Goal: Task Accomplishment & Management: Manage account settings

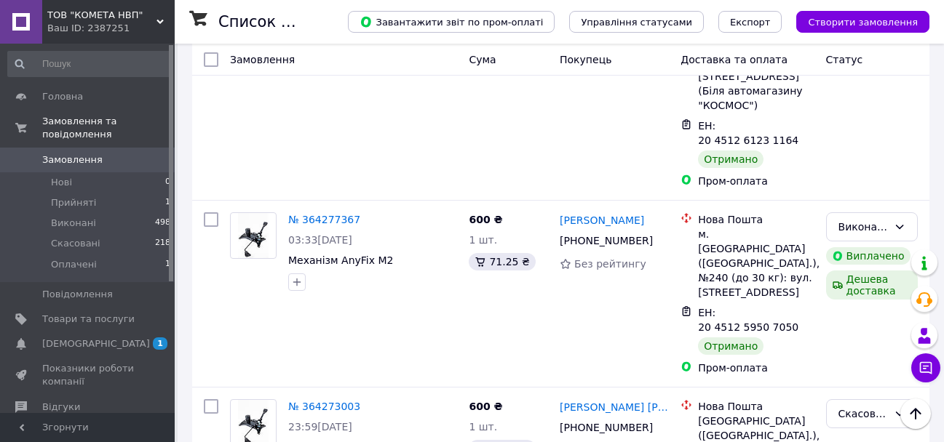
scroll to position [620, 0]
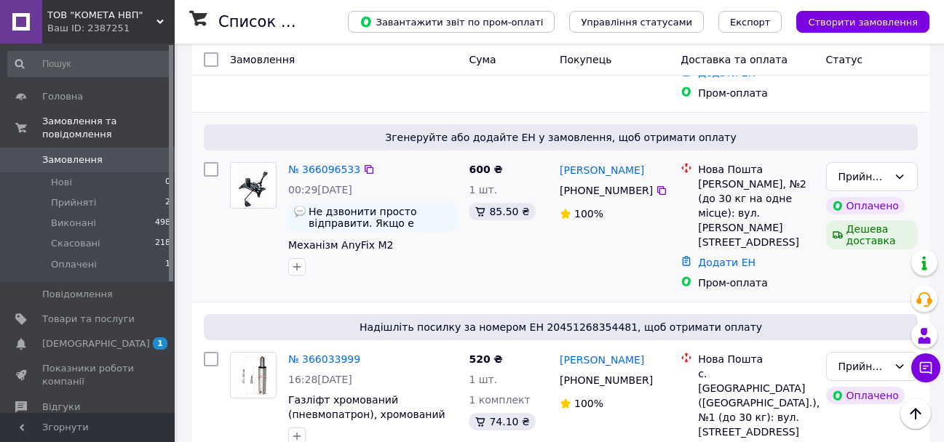
scroll to position [218, 0]
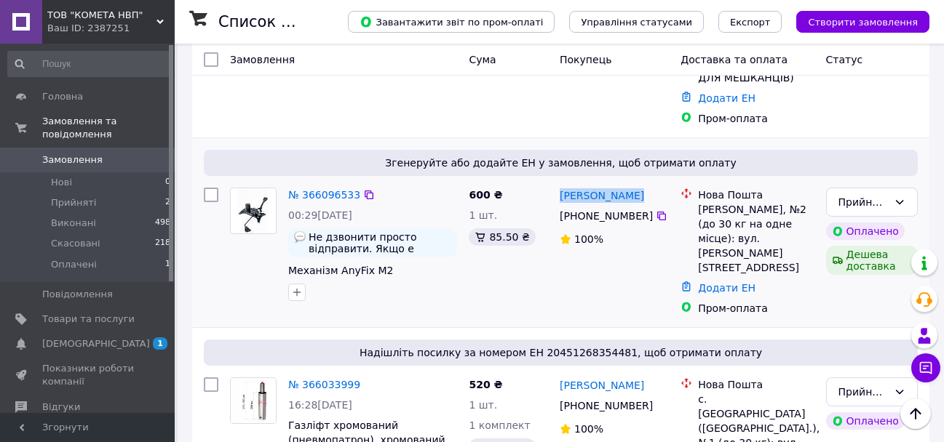
drag, startPoint x: 637, startPoint y: 166, endPoint x: 555, endPoint y: 171, distance: 82.4
click at [555, 182] on div "[PERSON_NAME] [PHONE_NUMBER]%" at bounding box center [614, 252] width 121 height 140
copy link "[PERSON_NAME]"
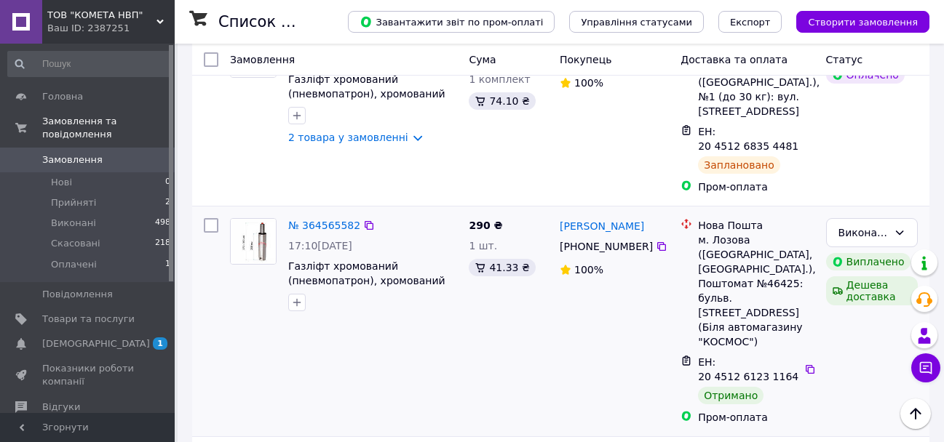
scroll to position [582, 0]
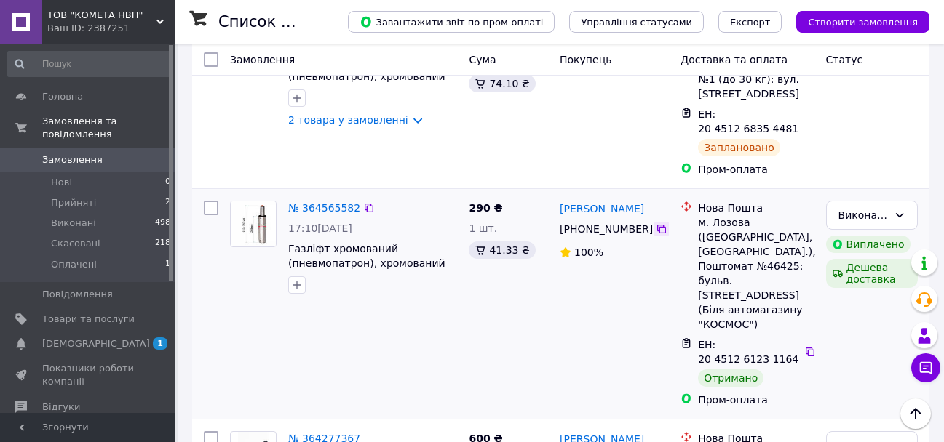
click at [657, 225] on icon at bounding box center [661, 229] width 9 height 9
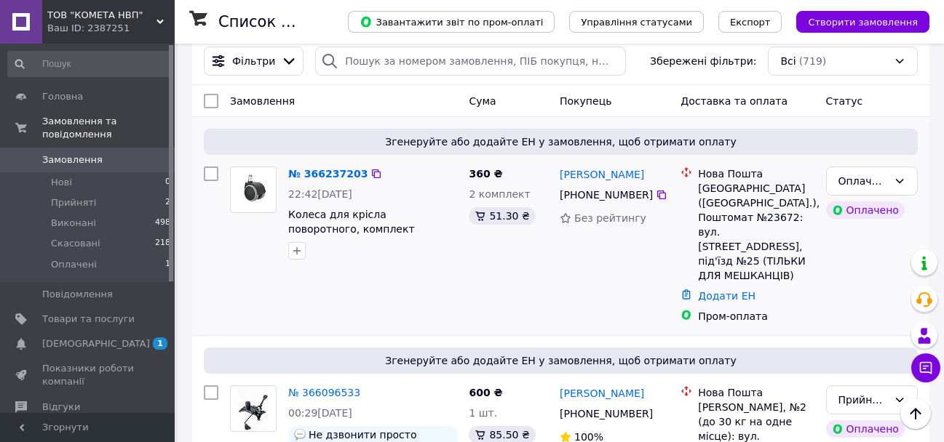
scroll to position [0, 0]
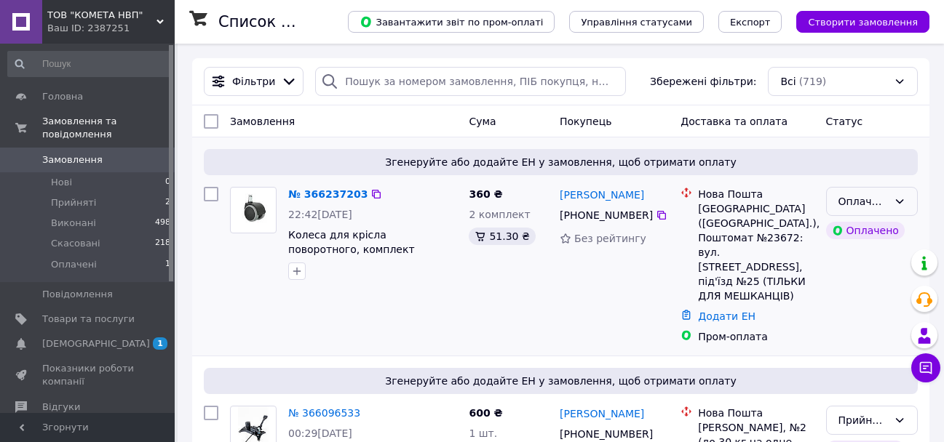
click at [904, 199] on icon at bounding box center [899, 202] width 12 height 12
click at [869, 231] on li "Прийнято" at bounding box center [872, 233] width 90 height 26
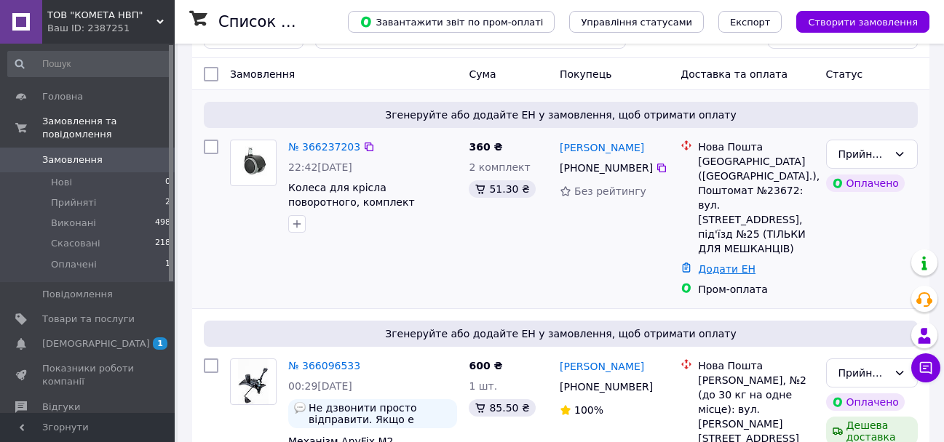
scroll to position [73, 0]
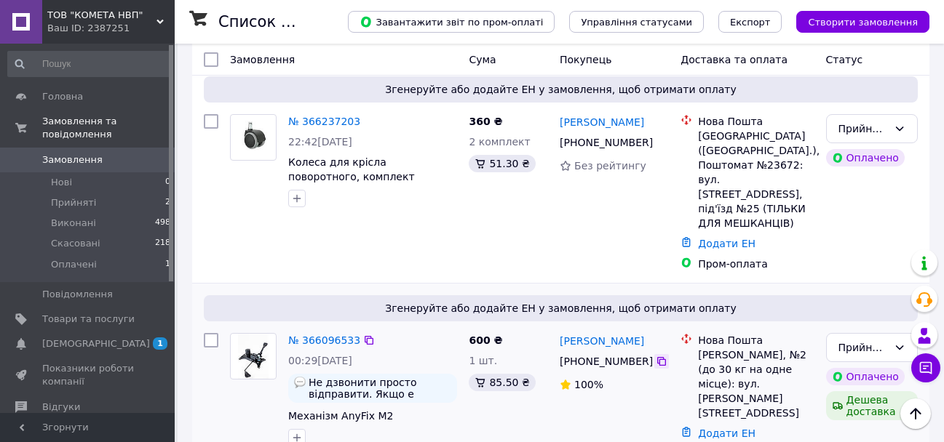
click at [656, 356] on icon at bounding box center [662, 362] width 12 height 12
drag, startPoint x: 643, startPoint y: 313, endPoint x: 557, endPoint y: 306, distance: 86.2
click at [557, 327] on div "[PERSON_NAME] [PHONE_NUMBER]%" at bounding box center [614, 397] width 121 height 140
copy link "[PERSON_NAME]"
click at [725, 428] on link "Додати ЕН" at bounding box center [726, 434] width 57 height 12
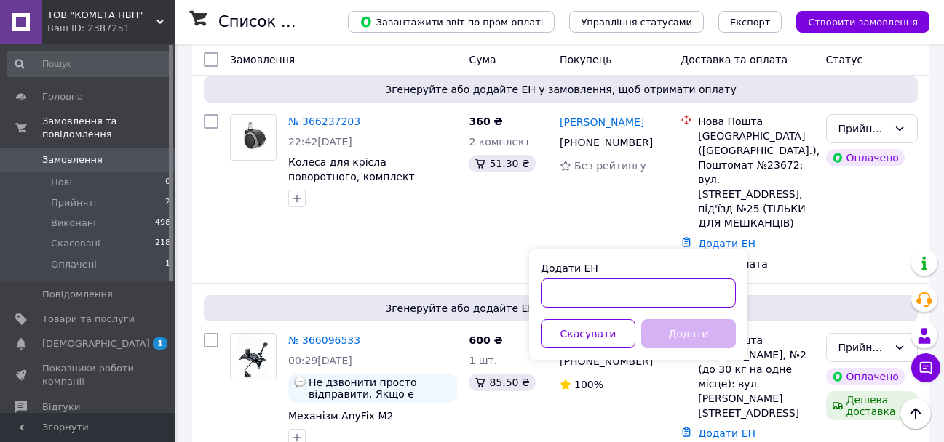
click at [597, 295] on input "Додати ЕН" at bounding box center [638, 293] width 195 height 29
paste input "20451269258999"
type input "20451269258999"
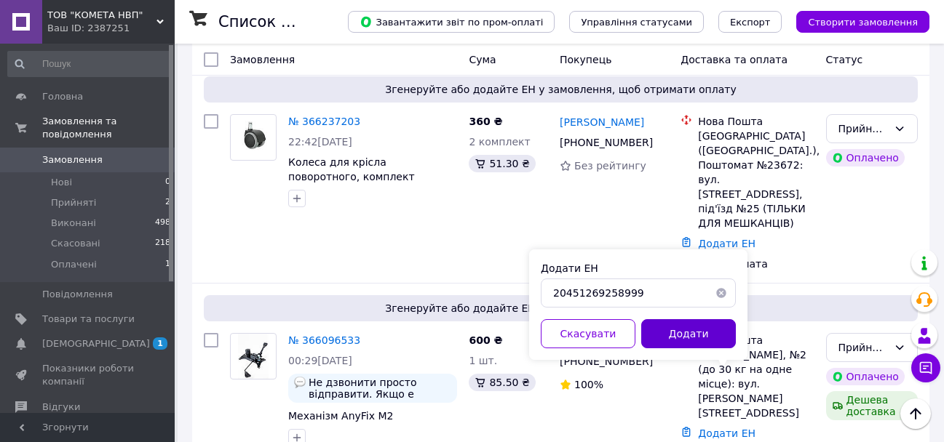
click at [696, 334] on button "Додати" at bounding box center [688, 333] width 95 height 29
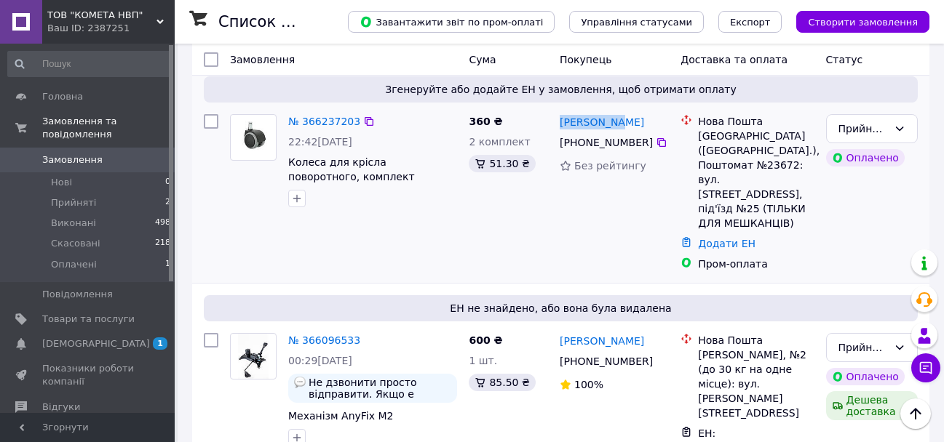
drag, startPoint x: 626, startPoint y: 123, endPoint x: 554, endPoint y: 124, distance: 72.8
click at [554, 124] on div "[PERSON_NAME] [PHONE_NUMBER] Без рейтингу" at bounding box center [614, 192] width 121 height 169
copy link "[PERSON_NAME]"
click at [657, 141] on icon at bounding box center [661, 142] width 9 height 9
click at [623, 123] on div "[PERSON_NAME]" at bounding box center [614, 122] width 112 height 18
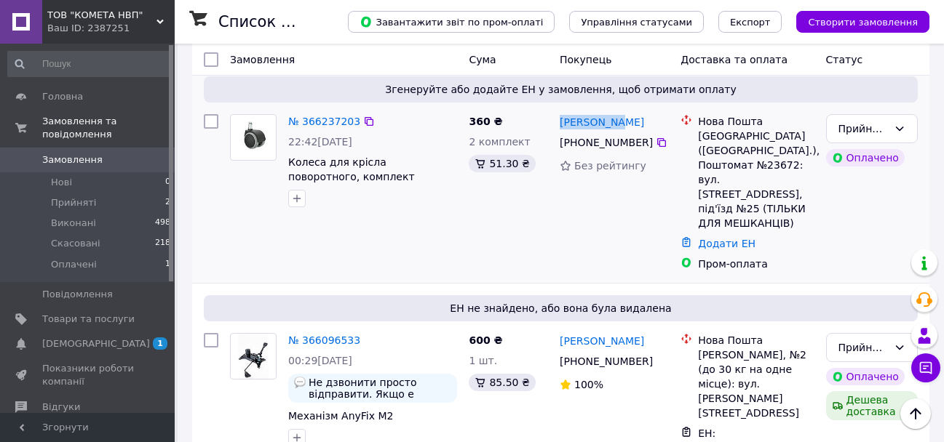
drag, startPoint x: 621, startPoint y: 122, endPoint x: 554, endPoint y: 119, distance: 67.0
click at [554, 119] on div "[PERSON_NAME] [PHONE_NUMBER] Без рейтингу" at bounding box center [614, 192] width 121 height 169
copy link "[PERSON_NAME]"
drag, startPoint x: 722, startPoint y: 136, endPoint x: 700, endPoint y: 135, distance: 21.8
click at [700, 135] on div "[GEOGRAPHIC_DATA] ([GEOGRAPHIC_DATA].), Поштомат №23672: вул. [STREET_ADDRESS],…" at bounding box center [756, 180] width 116 height 102
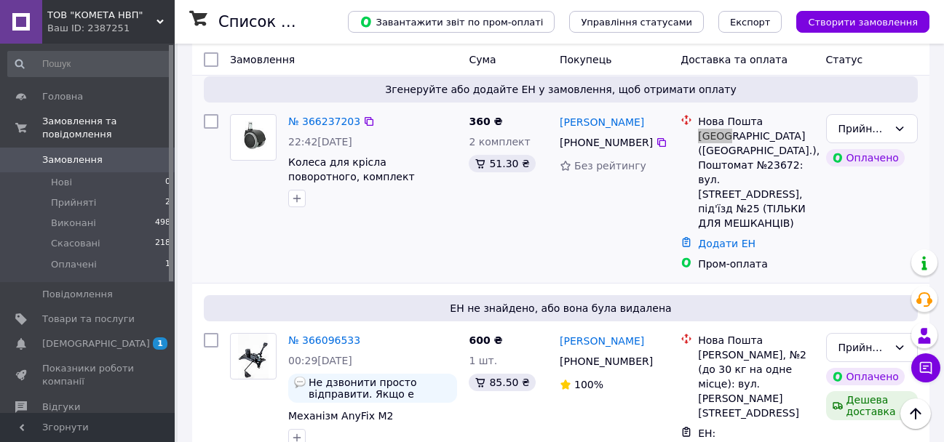
copy div "[GEOGRAPHIC_DATA]"
drag, startPoint x: 786, startPoint y: 151, endPoint x: 761, endPoint y: 154, distance: 24.9
click at [761, 154] on div "[GEOGRAPHIC_DATA] ([GEOGRAPHIC_DATA].), Поштомат №23672: вул. [STREET_ADDRESS],…" at bounding box center [756, 180] width 116 height 102
copy div "23672"
click at [729, 238] on link "Додати ЕН" at bounding box center [726, 244] width 57 height 12
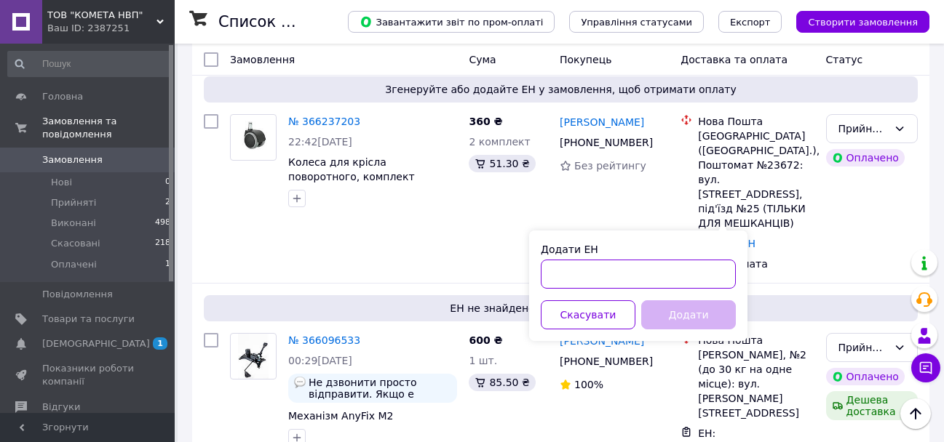
paste input "20451269266313"
type input "20451269266313"
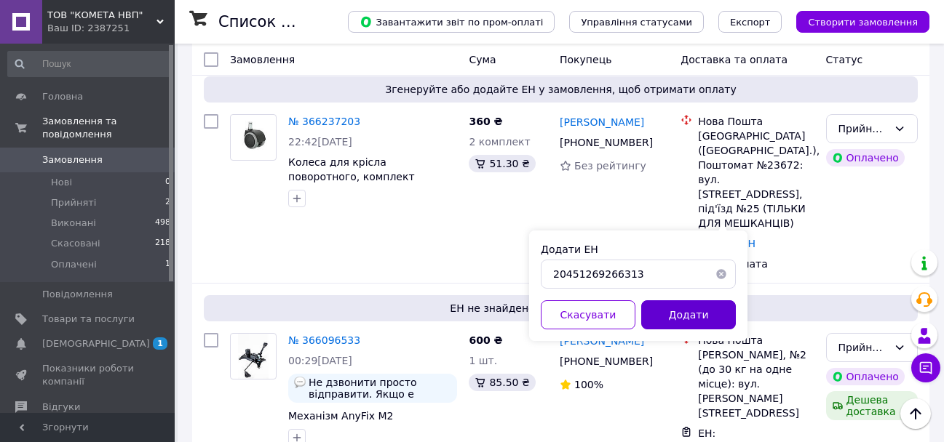
click at [692, 318] on button "Додати" at bounding box center [688, 315] width 95 height 29
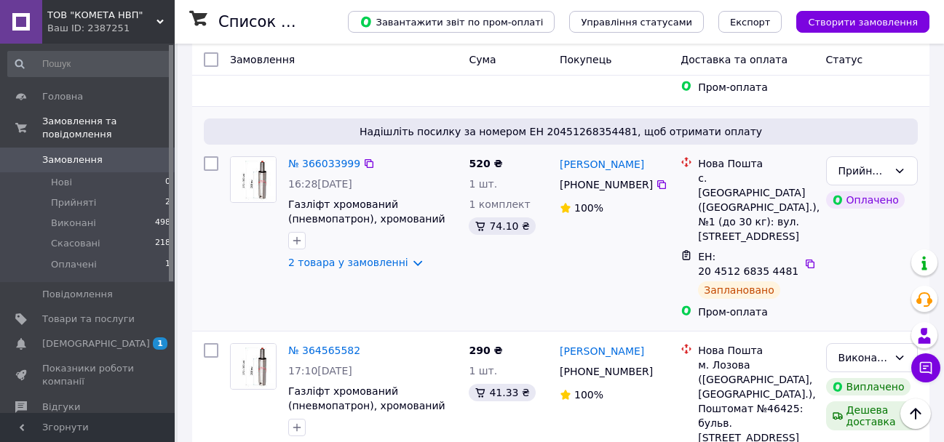
scroll to position [582, 0]
